Goal: Task Accomplishment & Management: Manage account settings

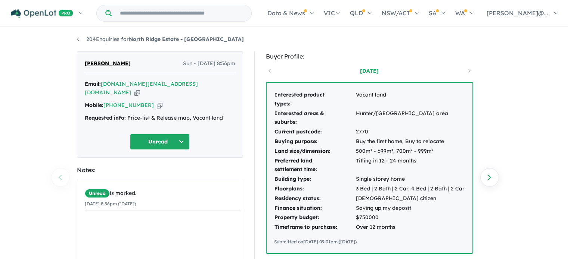
click at [140, 89] on icon "button" at bounding box center [137, 93] width 6 height 8
click at [157, 102] on icon "button" at bounding box center [160, 106] width 6 height 8
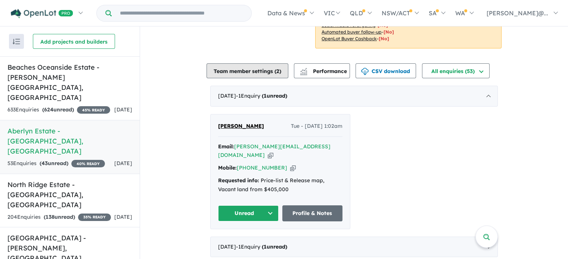
scroll to position [261, 0]
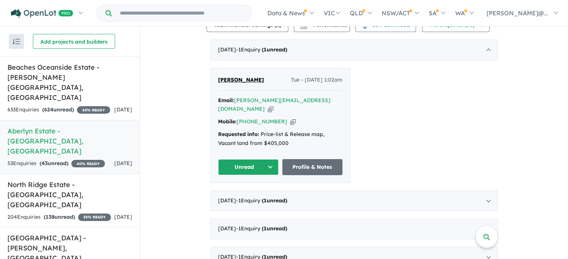
drag, startPoint x: 264, startPoint y: 81, endPoint x: 213, endPoint y: 86, distance: 51.0
click at [213, 86] on div "[PERSON_NAME] Tue - [DATE] 1:02am Email: [PERSON_NAME][EMAIL_ADDRESS][DOMAIN_NA…" at bounding box center [279, 125] width 139 height 115
copy span "[PERSON_NAME]"
